Goal: Check status: Check status

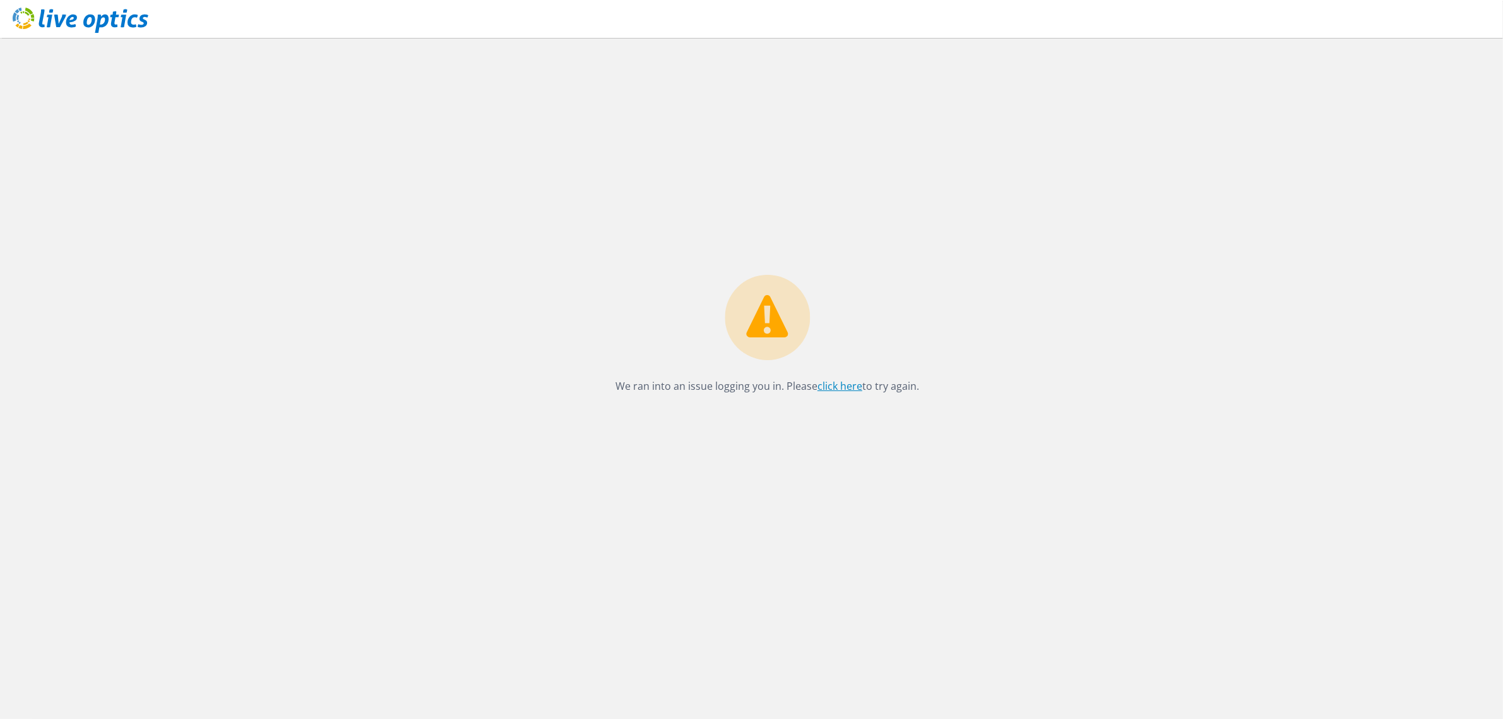
click at [849, 387] on link "click here" at bounding box center [840, 386] width 45 height 14
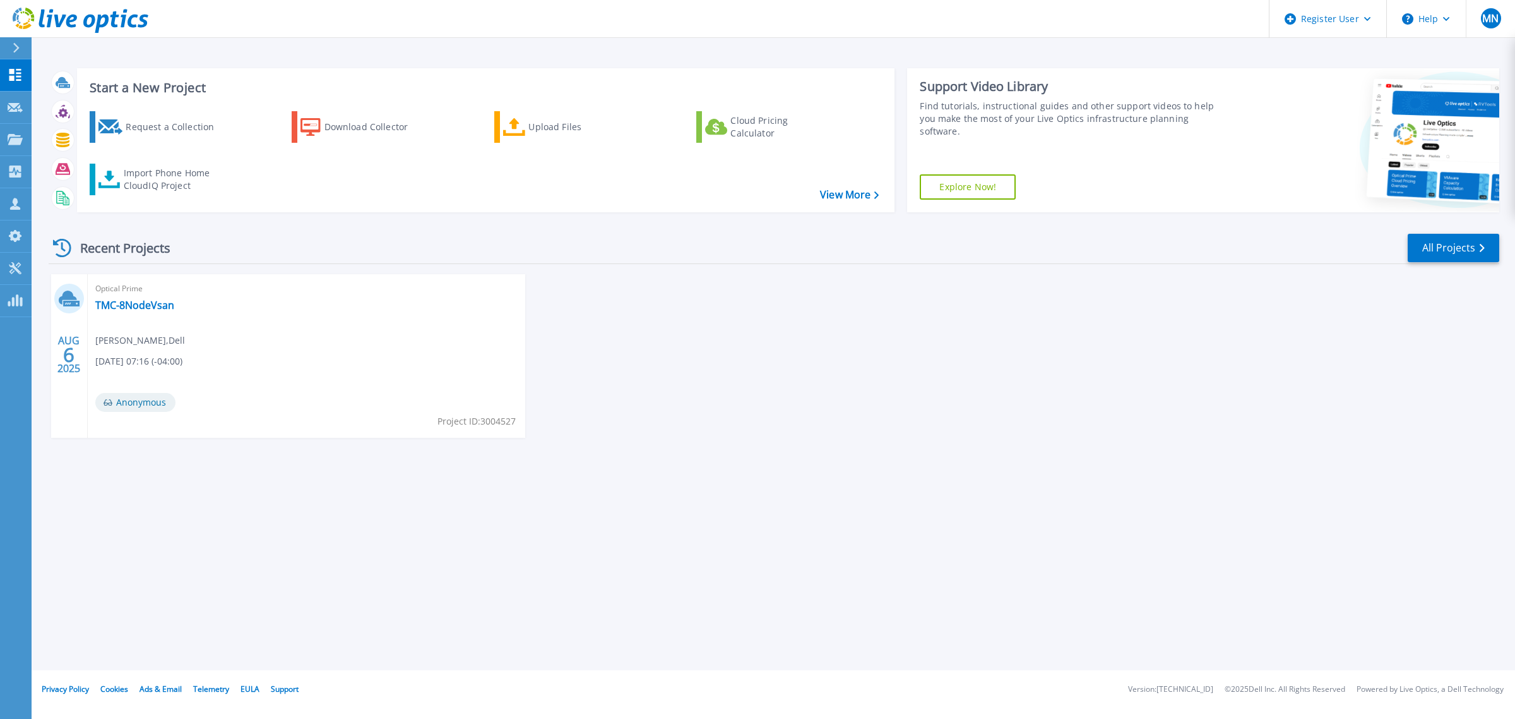
click at [16, 35] on link at bounding box center [74, 19] width 148 height 38
click at [20, 144] on icon at bounding box center [15, 139] width 15 height 11
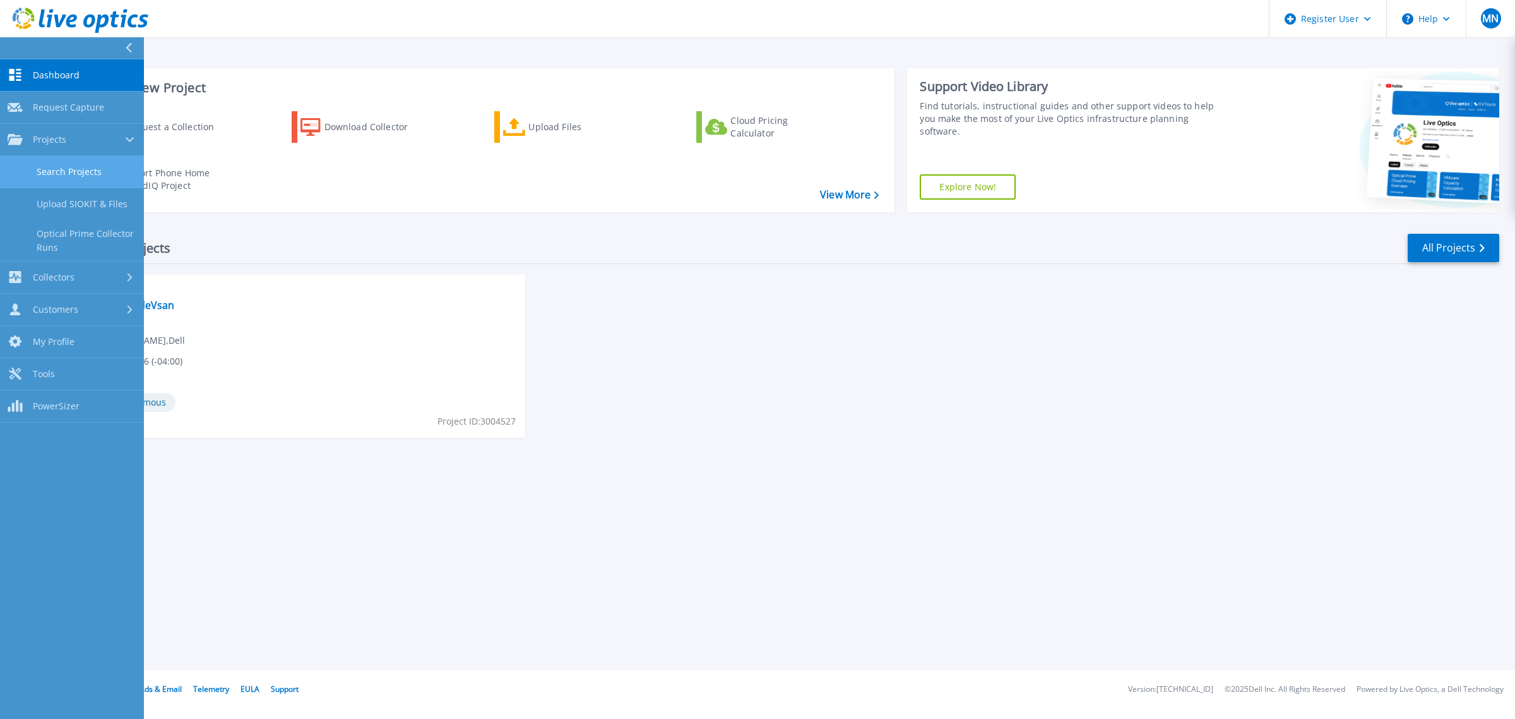
click at [85, 163] on link "Search Projects" at bounding box center [72, 172] width 144 height 32
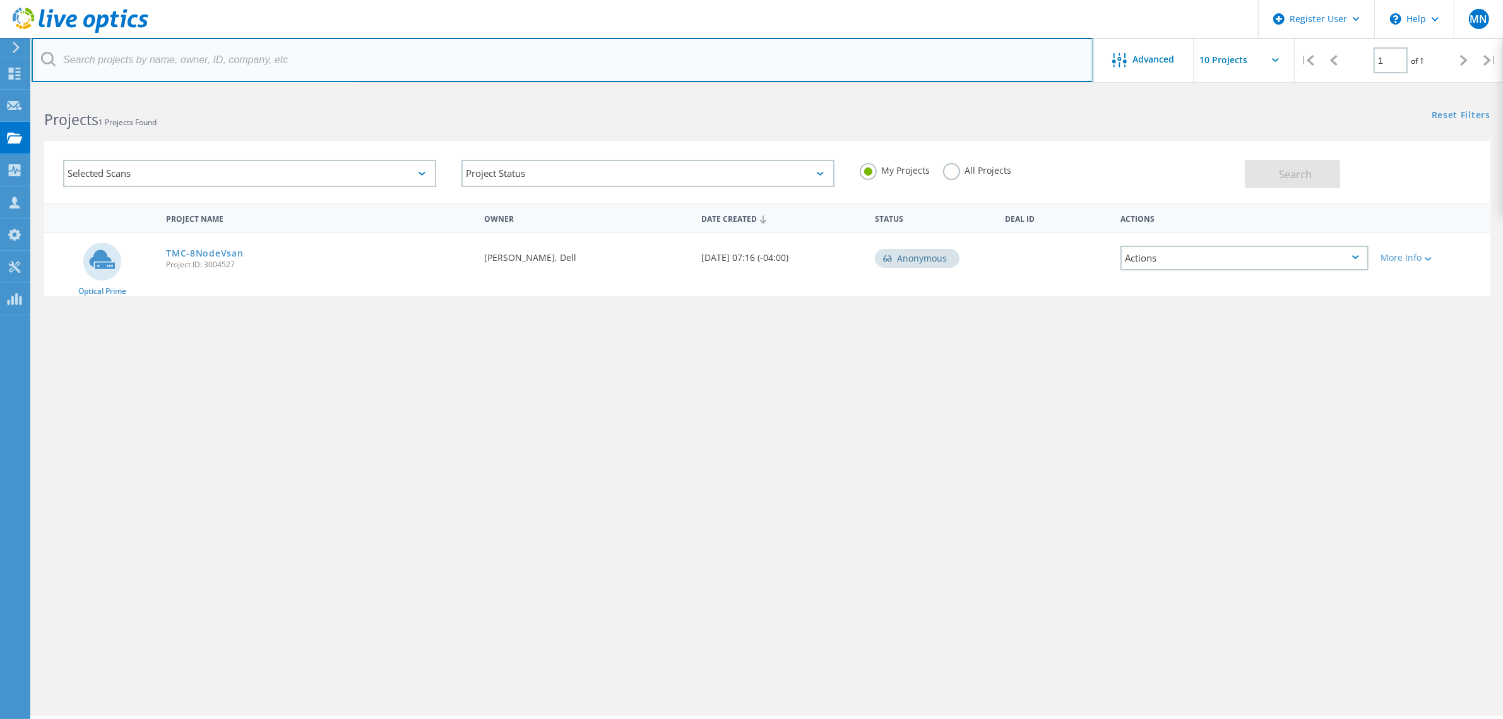
click at [155, 76] on input "text" at bounding box center [563, 60] width 1062 height 44
paste input "2235385"
type input "2235385"
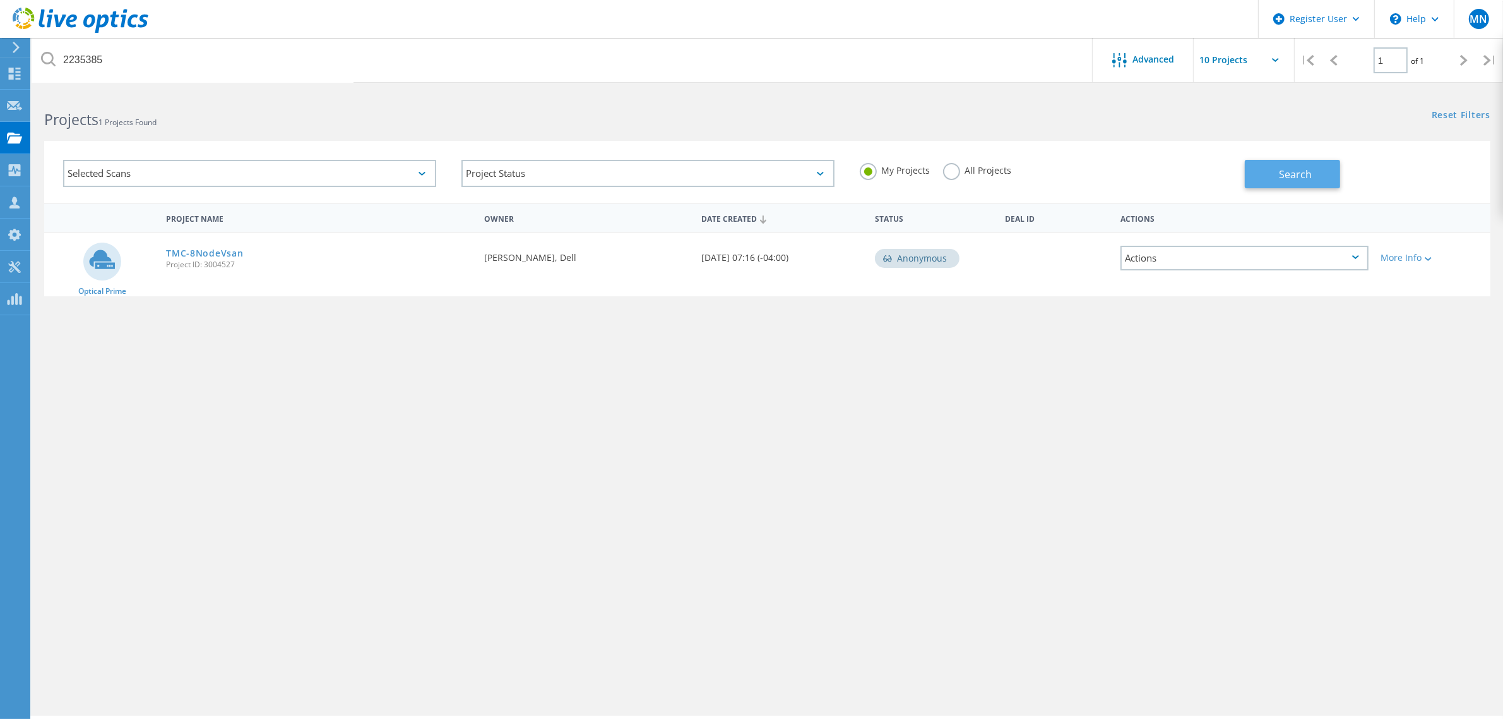
click at [1307, 171] on span "Search" at bounding box center [1295, 174] width 33 height 14
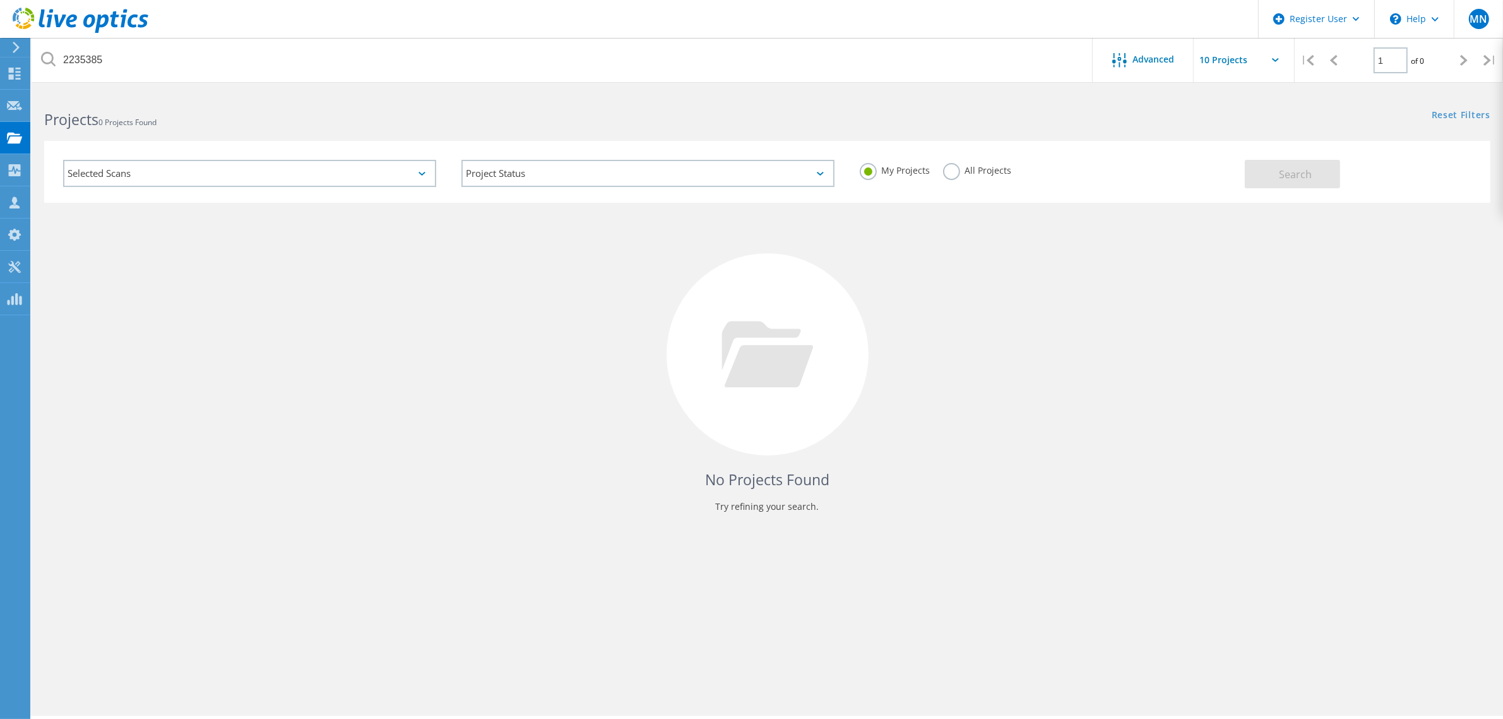
click at [966, 167] on label "All Projects" at bounding box center [977, 169] width 69 height 12
click at [0, 0] on input "All Projects" at bounding box center [0, 0] width 0 height 0
click at [1324, 170] on button "Search" at bounding box center [1292, 174] width 95 height 28
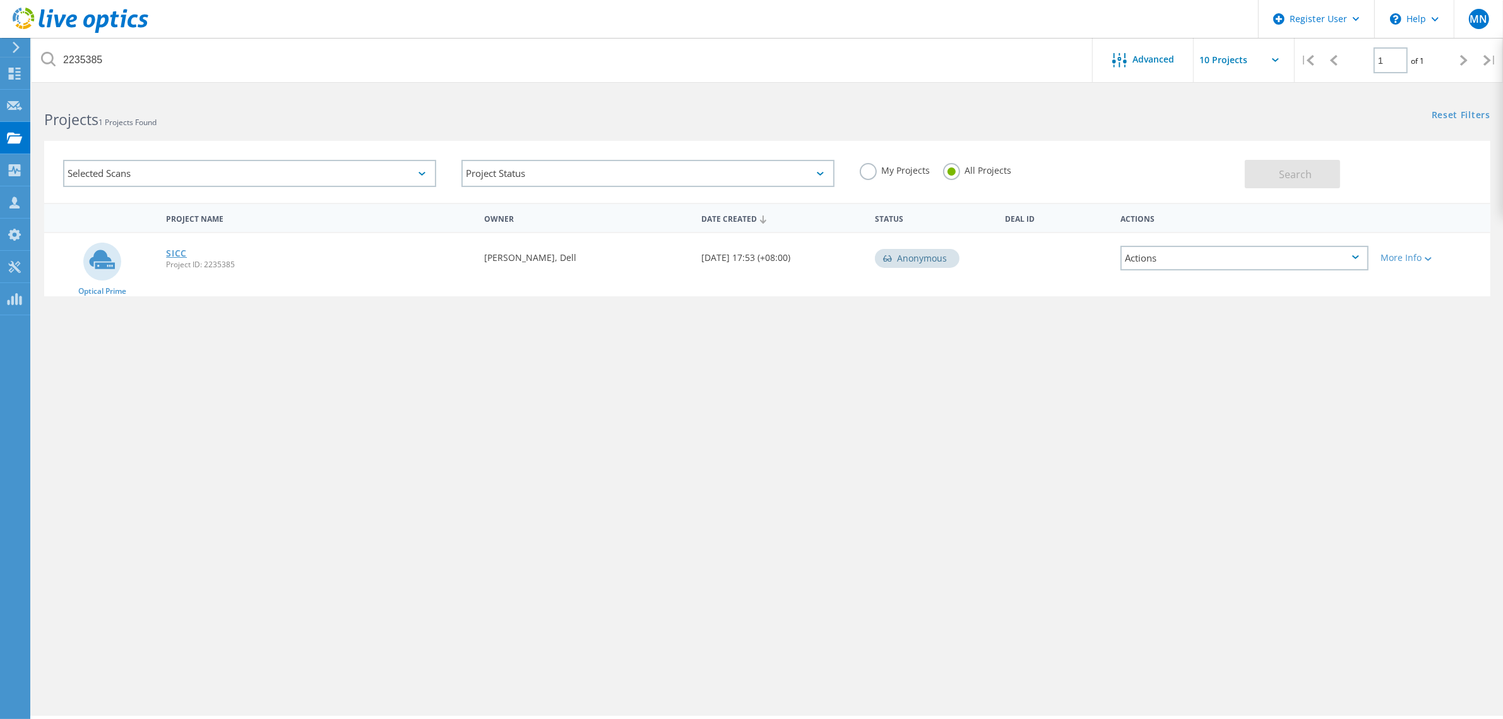
click at [181, 253] on link "SICC" at bounding box center [176, 253] width 21 height 9
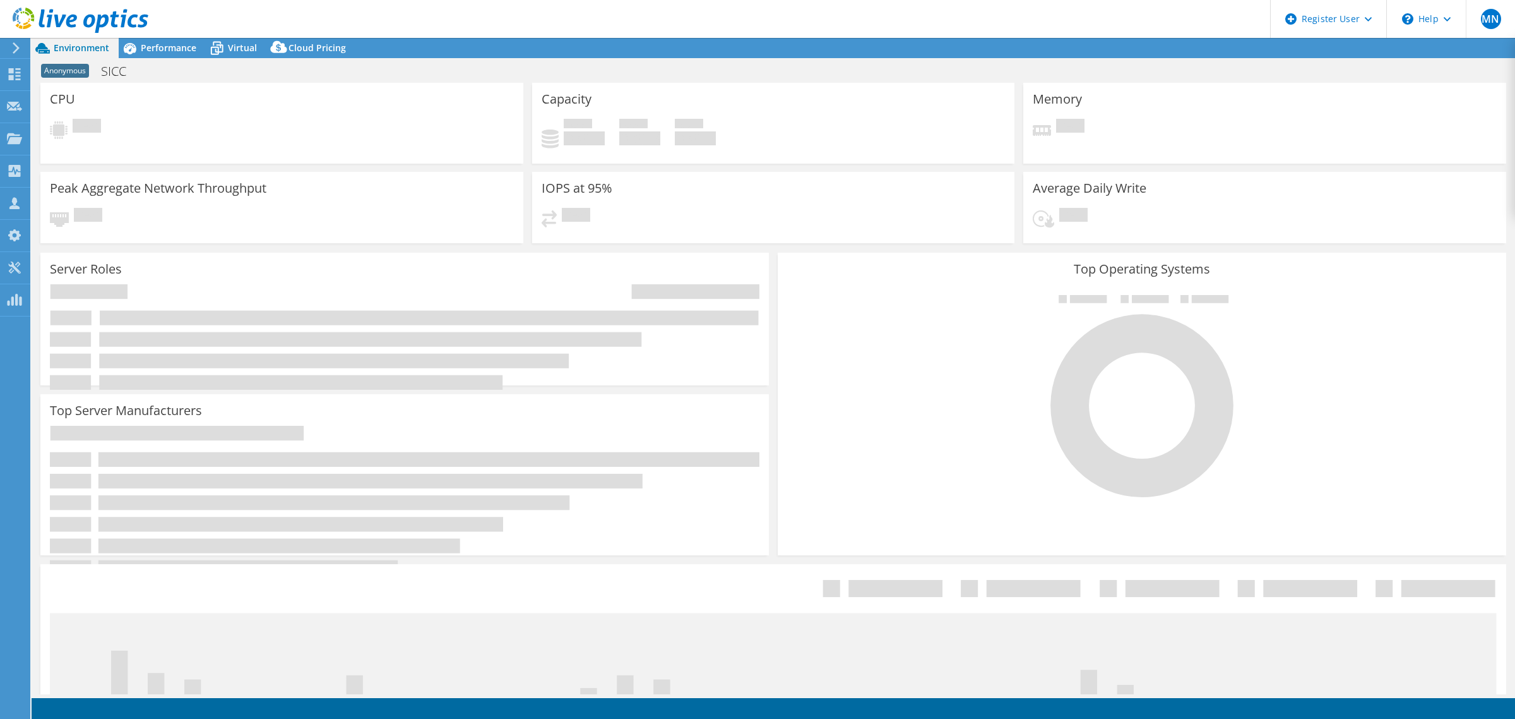
select select "EULondon"
select select "USD"
